Goal: Find specific page/section: Find specific page/section

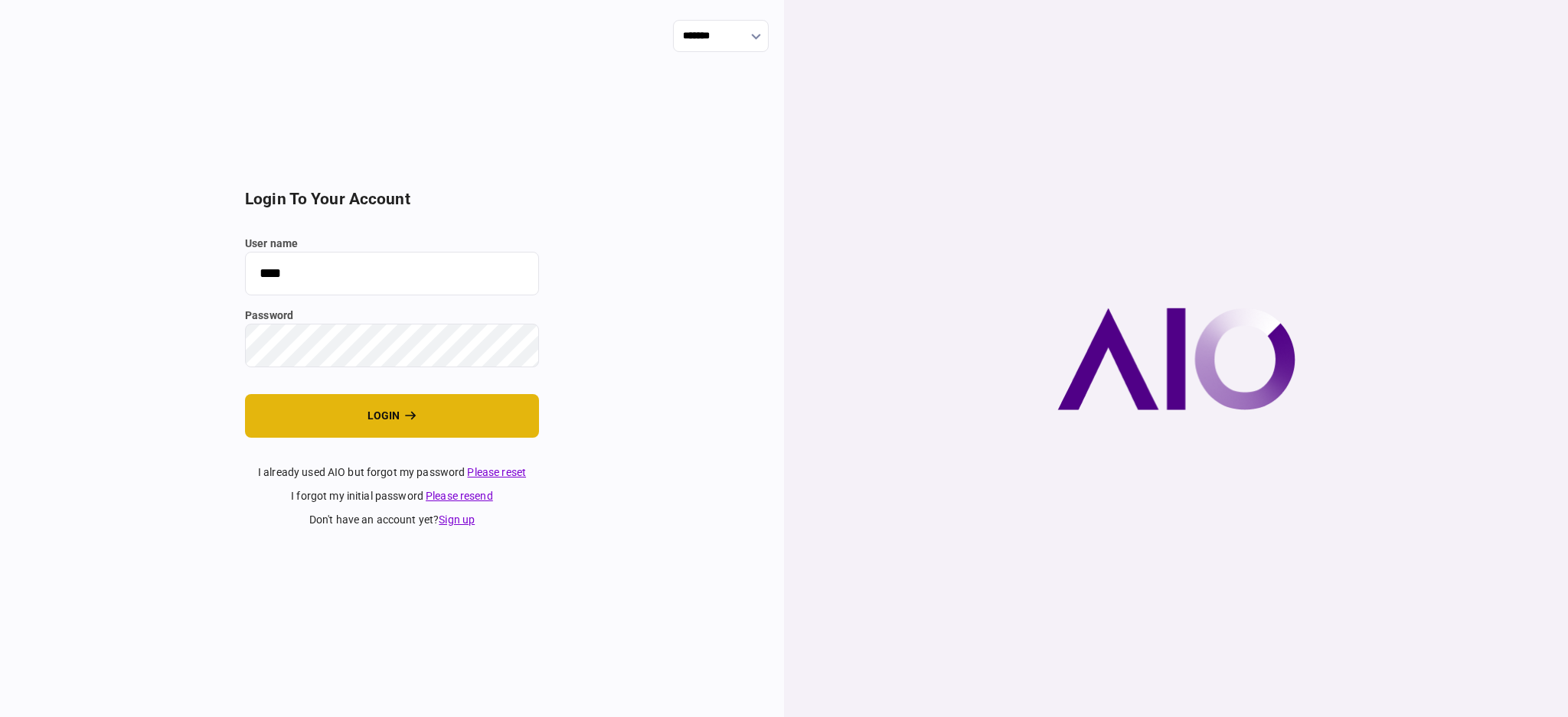
click at [357, 418] on button "login" at bounding box center [391, 415] width 294 height 44
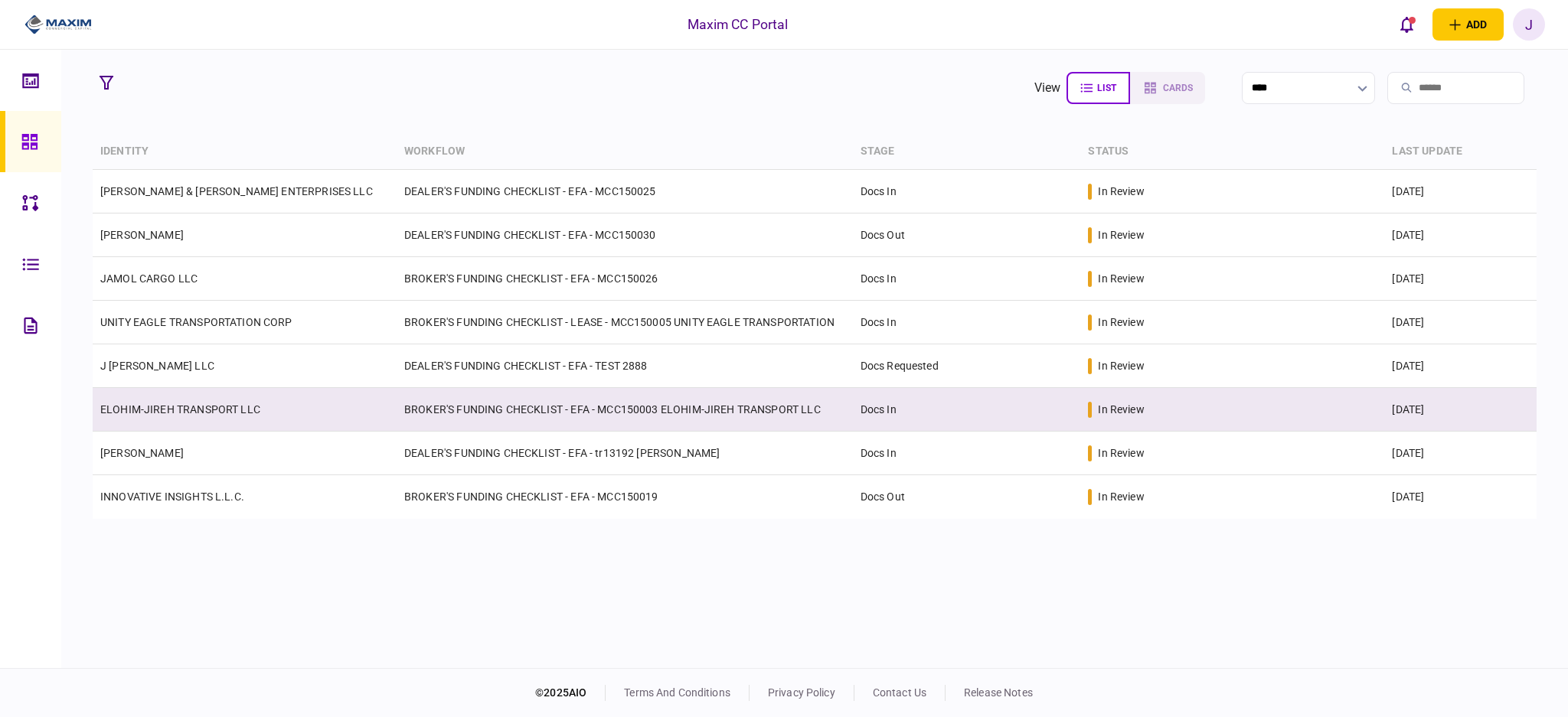
click at [155, 410] on link "ELOHIM-JIREH TRANSPORT LLC" at bounding box center [179, 410] width 160 height 13
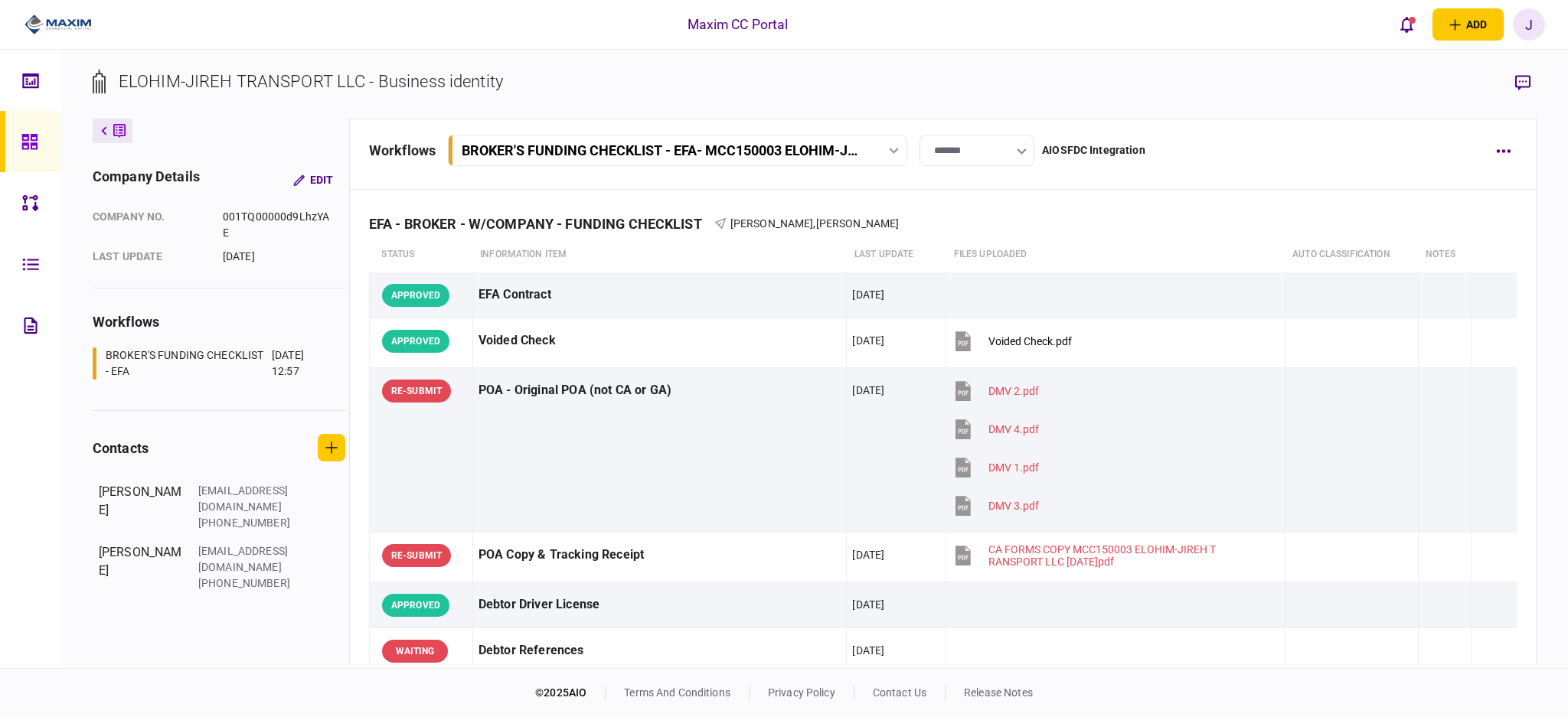
click at [700, 72] on section "ELOHIM-JIREH TRANSPORT LLC - Business identity" at bounding box center [814, 94] width 1444 height 50
